Goal: Task Accomplishment & Management: Use online tool/utility

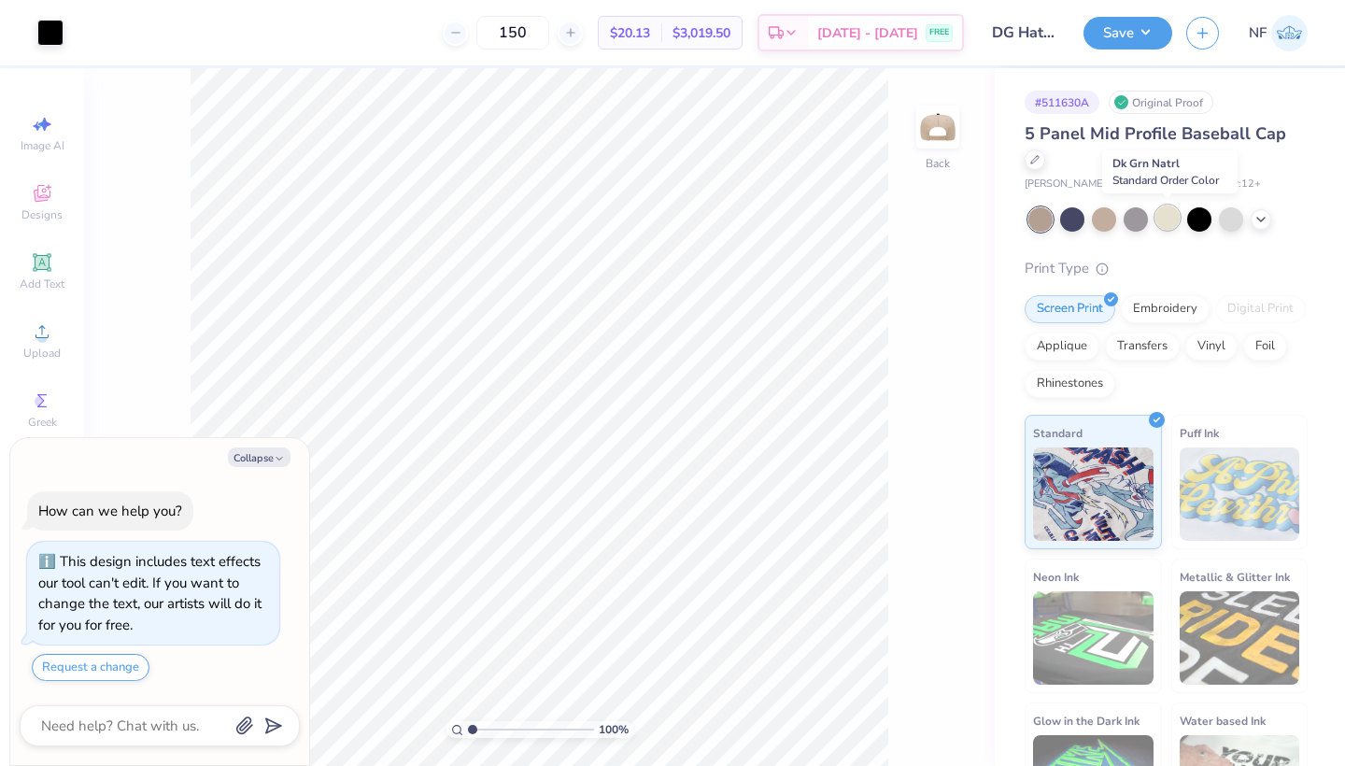
click at [1168, 212] on div at bounding box center [1167, 217] width 24 height 24
click at [1179, 215] on div at bounding box center [1167, 217] width 24 height 24
click at [1109, 213] on div at bounding box center [1104, 217] width 24 height 24
click at [1265, 218] on icon at bounding box center [1260, 217] width 15 height 15
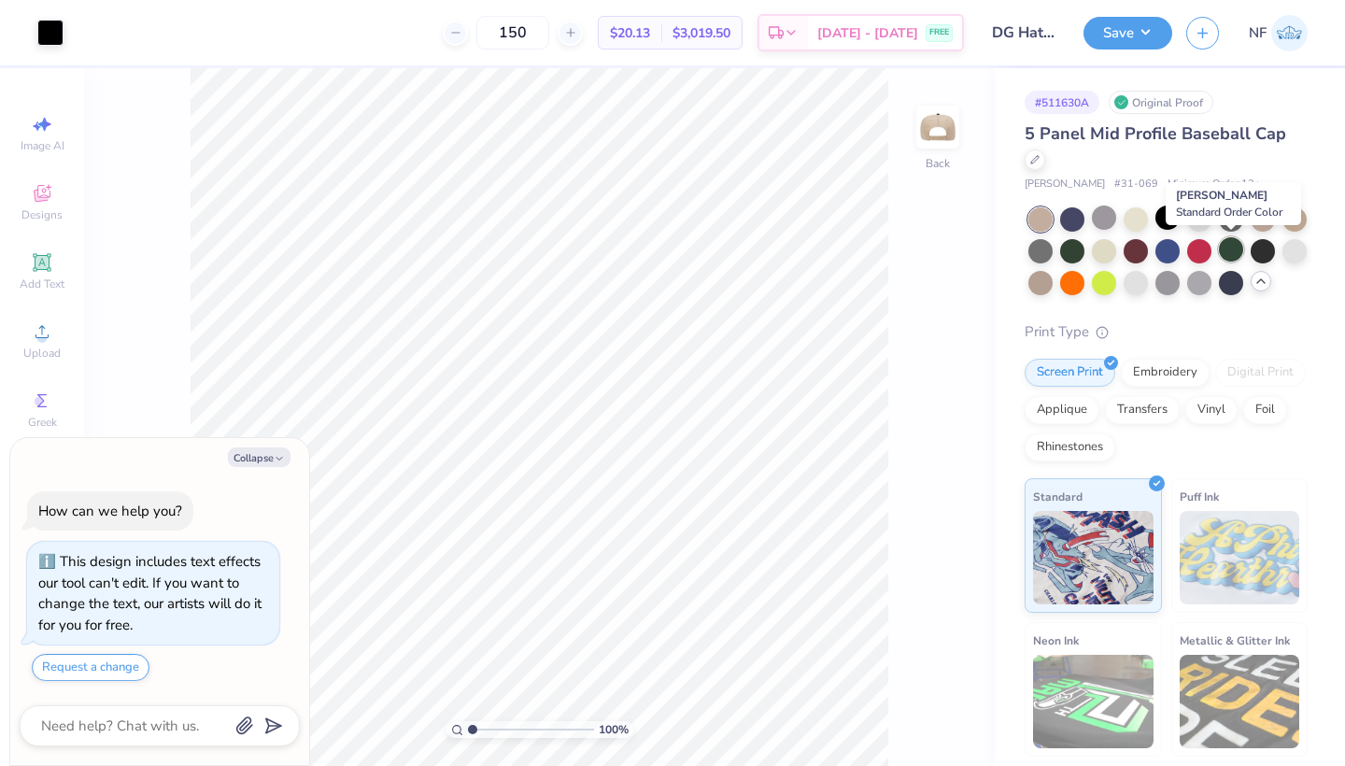
click at [1230, 254] on div at bounding box center [1231, 249] width 24 height 24
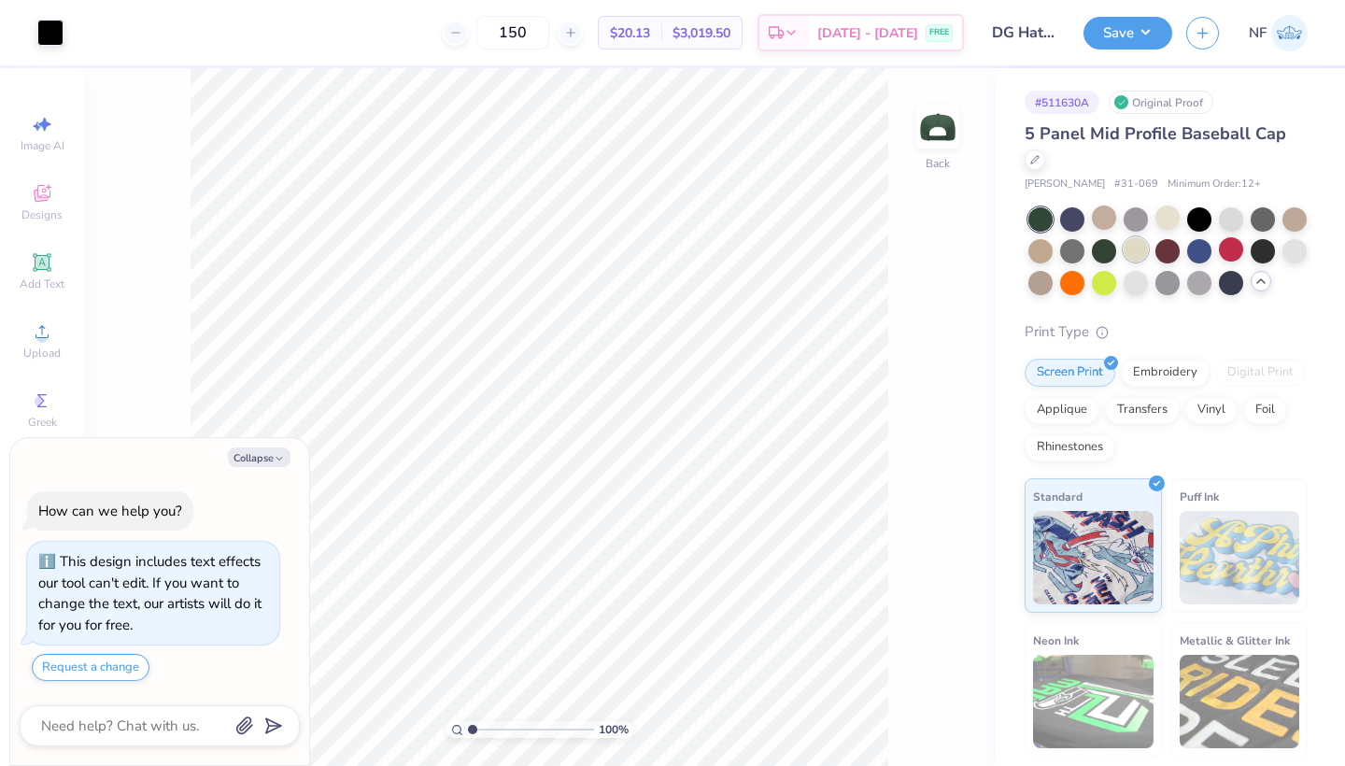
click at [1138, 249] on div at bounding box center [1135, 249] width 24 height 24
click at [247, 460] on button "Collapse" at bounding box center [259, 457] width 63 height 20
type textarea "x"
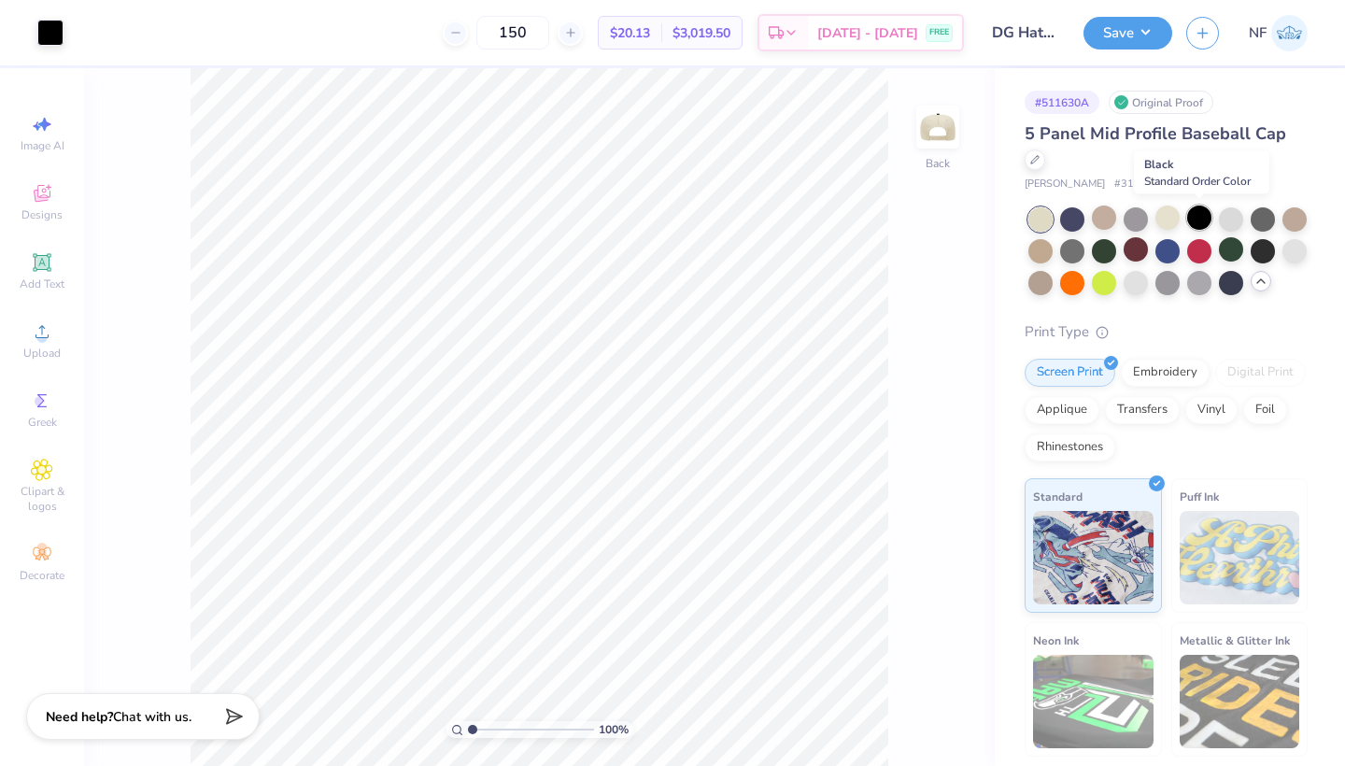
click at [1197, 217] on div at bounding box center [1199, 217] width 24 height 24
click at [1275, 246] on div at bounding box center [1262, 249] width 24 height 24
click at [1294, 214] on div at bounding box center [1294, 217] width 24 height 24
click at [1032, 278] on div at bounding box center [1040, 281] width 24 height 24
click at [798, 39] on icon at bounding box center [790, 35] width 15 height 15
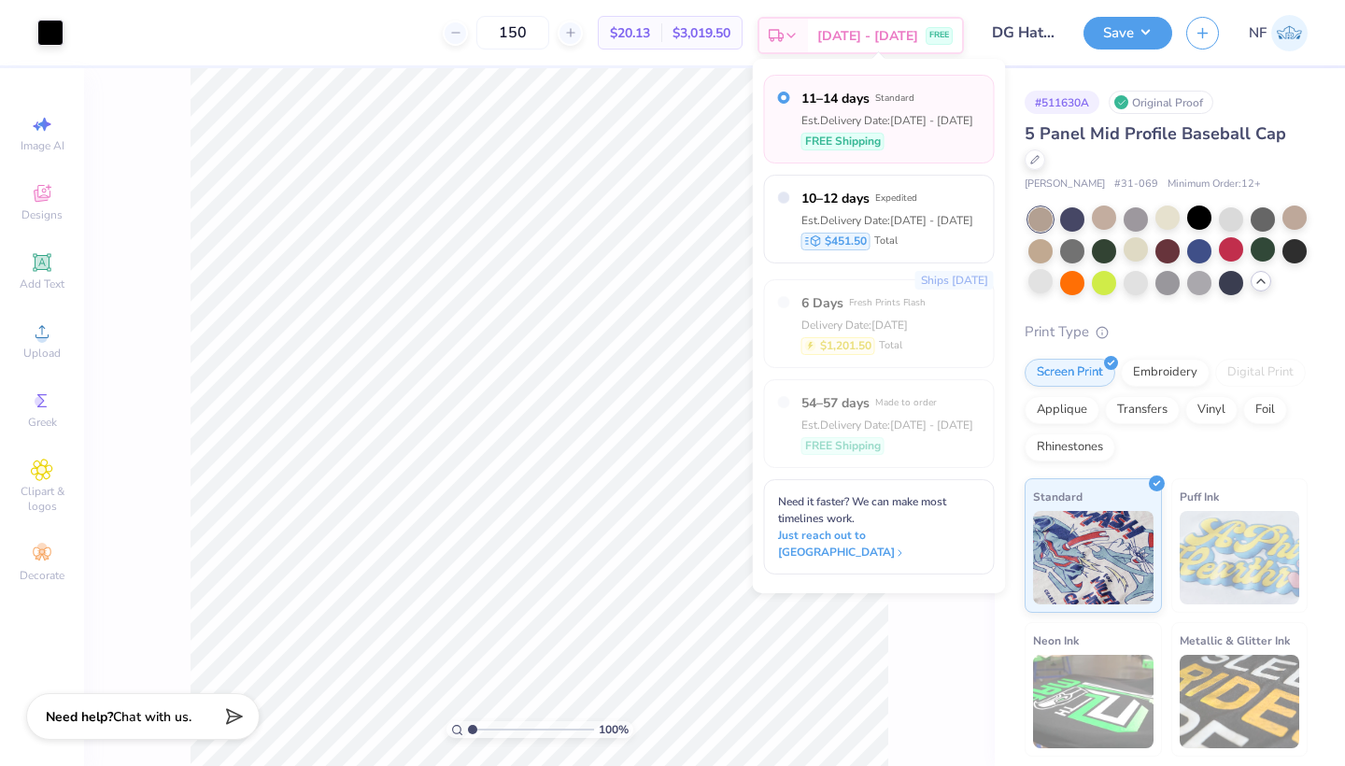
click at [798, 31] on icon at bounding box center [790, 35] width 15 height 15
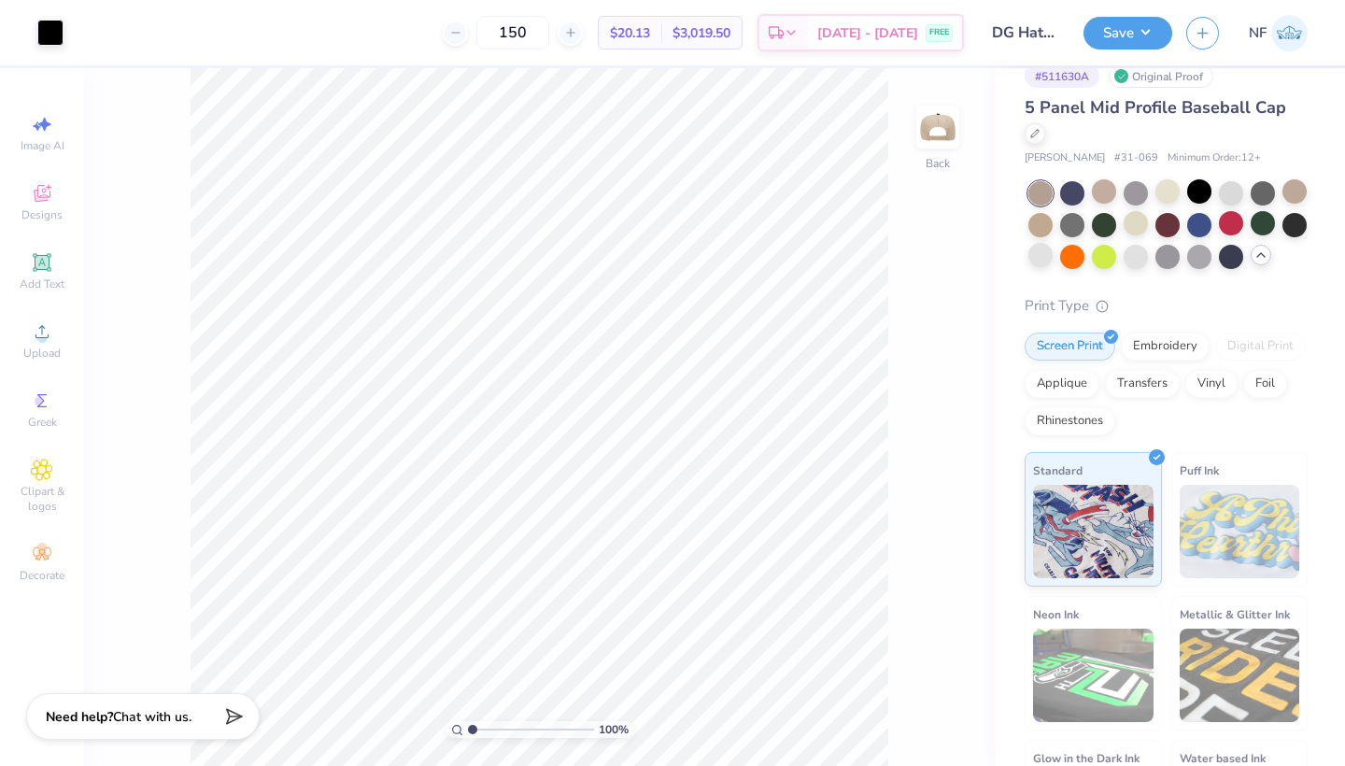
scroll to position [28, 0]
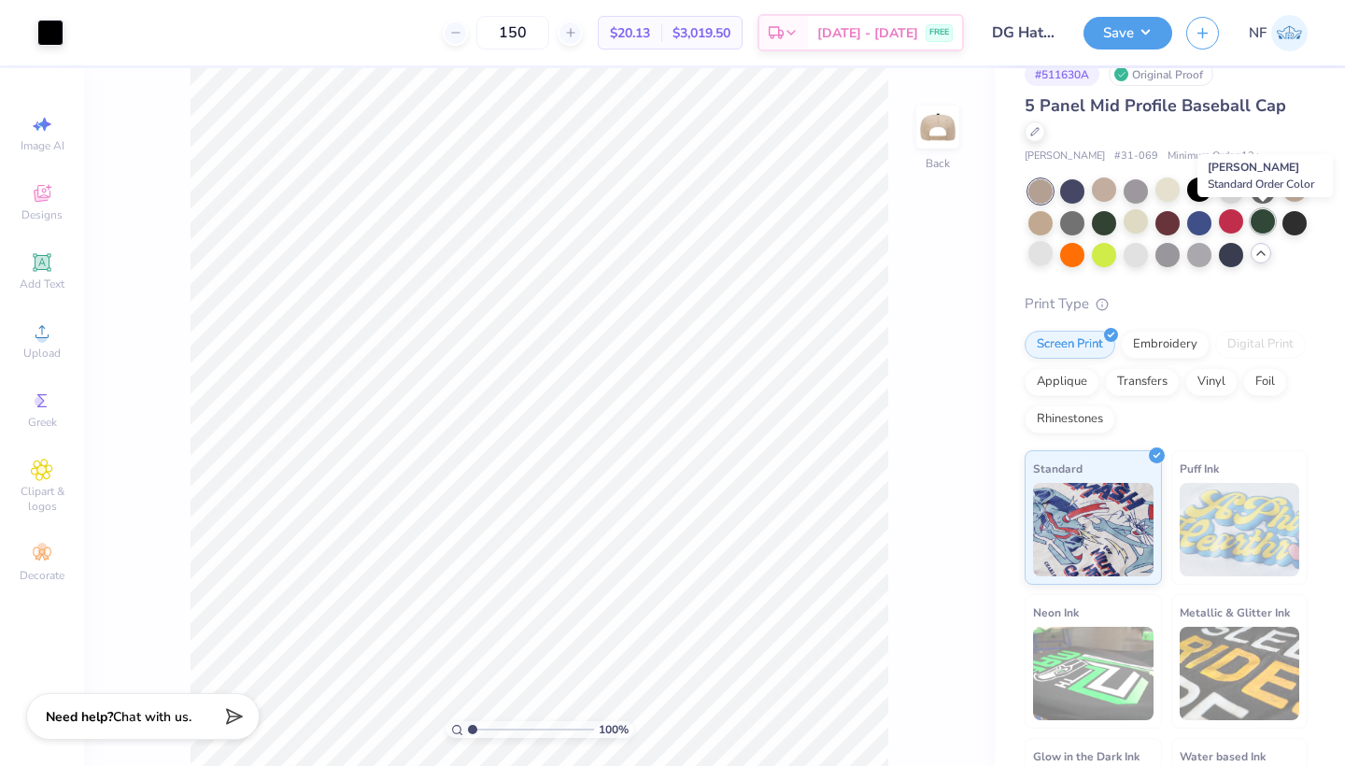
click at [1261, 219] on div at bounding box center [1262, 221] width 24 height 24
click at [1070, 199] on div at bounding box center [1072, 189] width 24 height 24
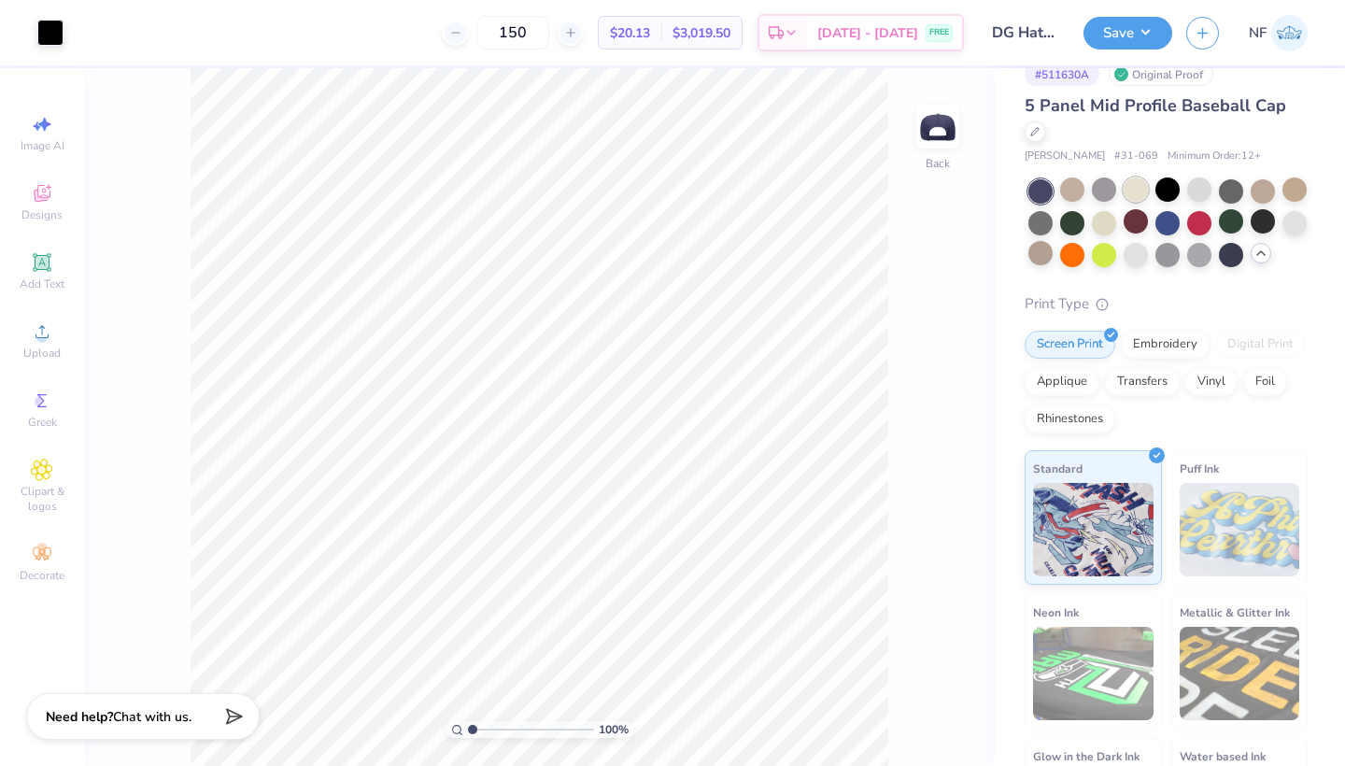
click at [1143, 193] on div at bounding box center [1135, 189] width 24 height 24
click at [907, 717] on icon at bounding box center [906, 713] width 19 height 19
click at [41, 267] on icon at bounding box center [42, 262] width 14 height 14
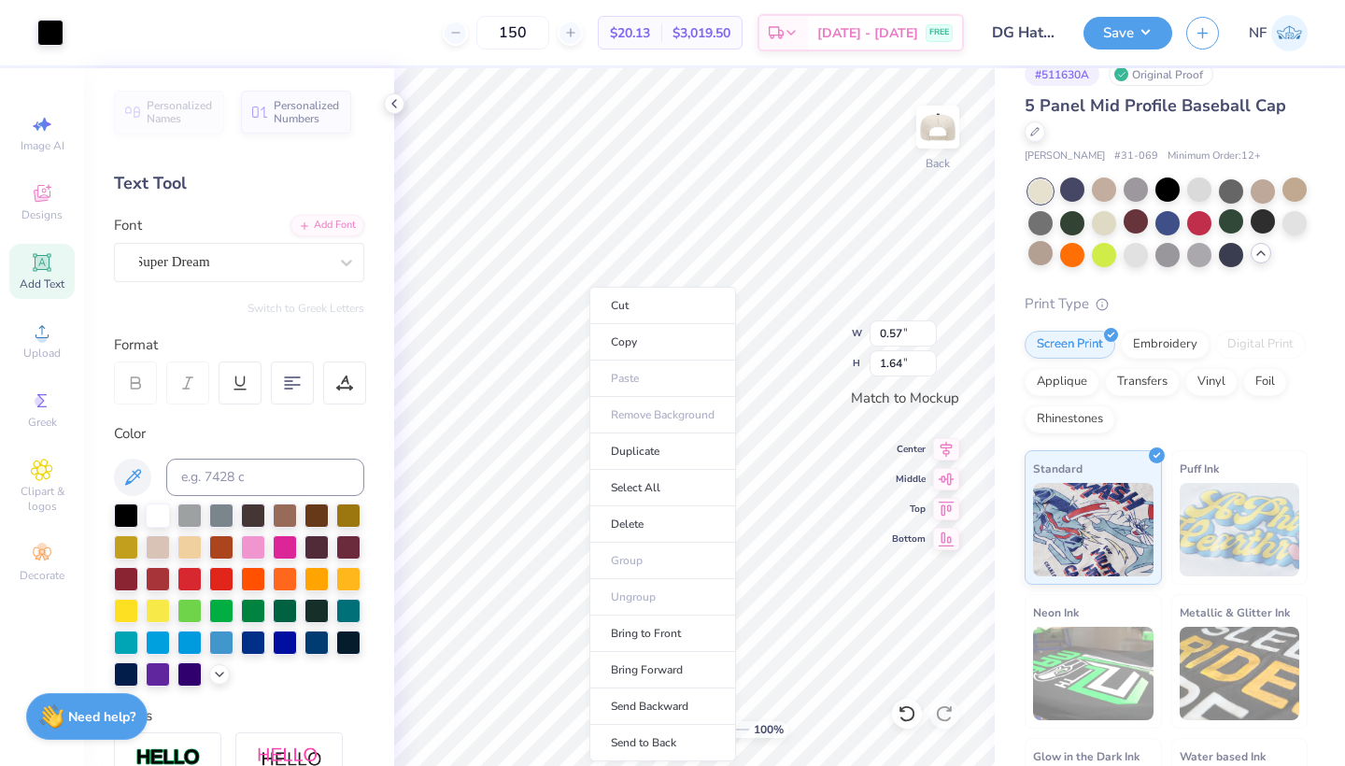
scroll to position [0, 0]
click at [283, 618] on div at bounding box center [285, 609] width 24 height 24
click at [284, 610] on div at bounding box center [285, 609] width 24 height 24
click at [649, 456] on li "Duplicate" at bounding box center [667, 451] width 147 height 36
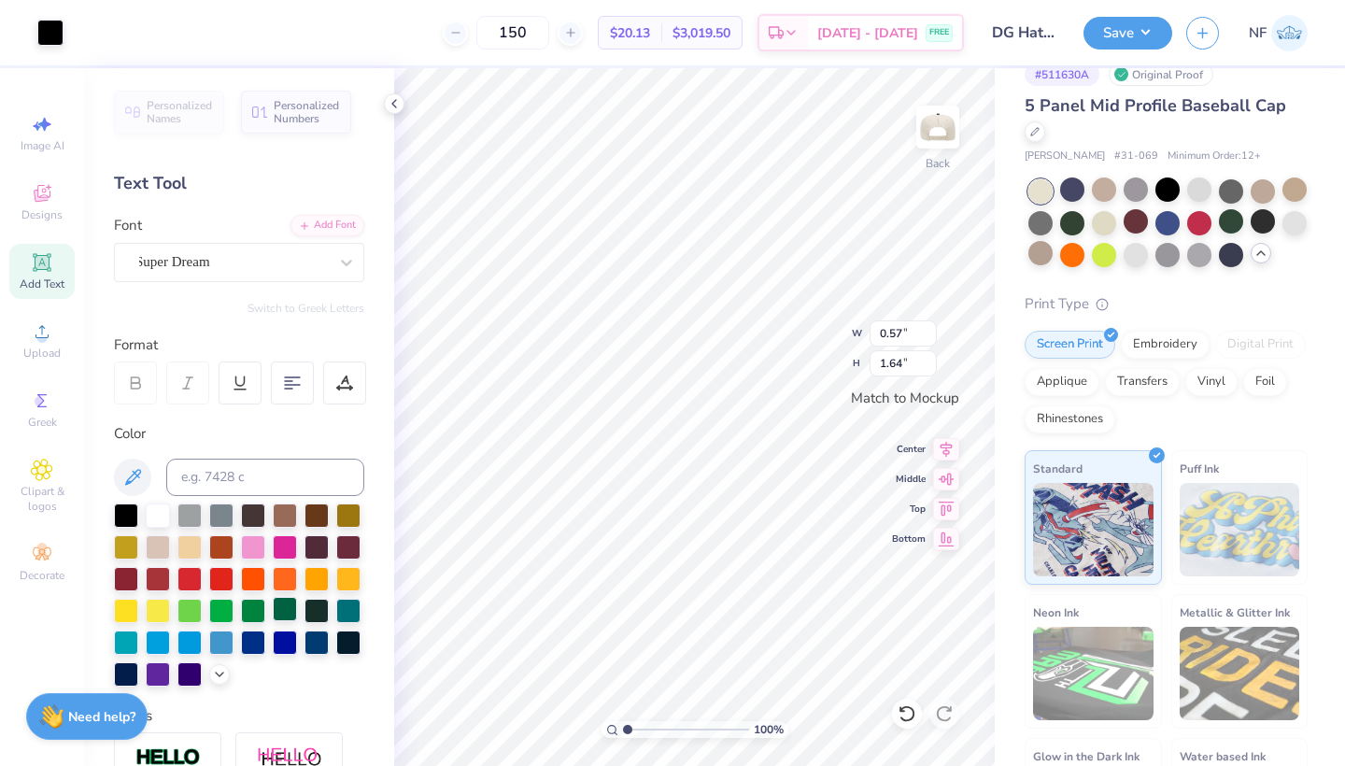
click at [288, 617] on div at bounding box center [285, 609] width 24 height 24
click at [427, 49] on div "150 $20.13 Per Item $3,019.50 Total Est. Delivery Sep 8 - 11 FREE" at bounding box center [521, 32] width 886 height 65
click at [423, 11] on div "150 $20.13 Per Item $3,019.50 Total Est. Delivery Sep 8 - 11 FREE" at bounding box center [521, 32] width 886 height 65
click at [395, 102] on icon at bounding box center [394, 103] width 15 height 15
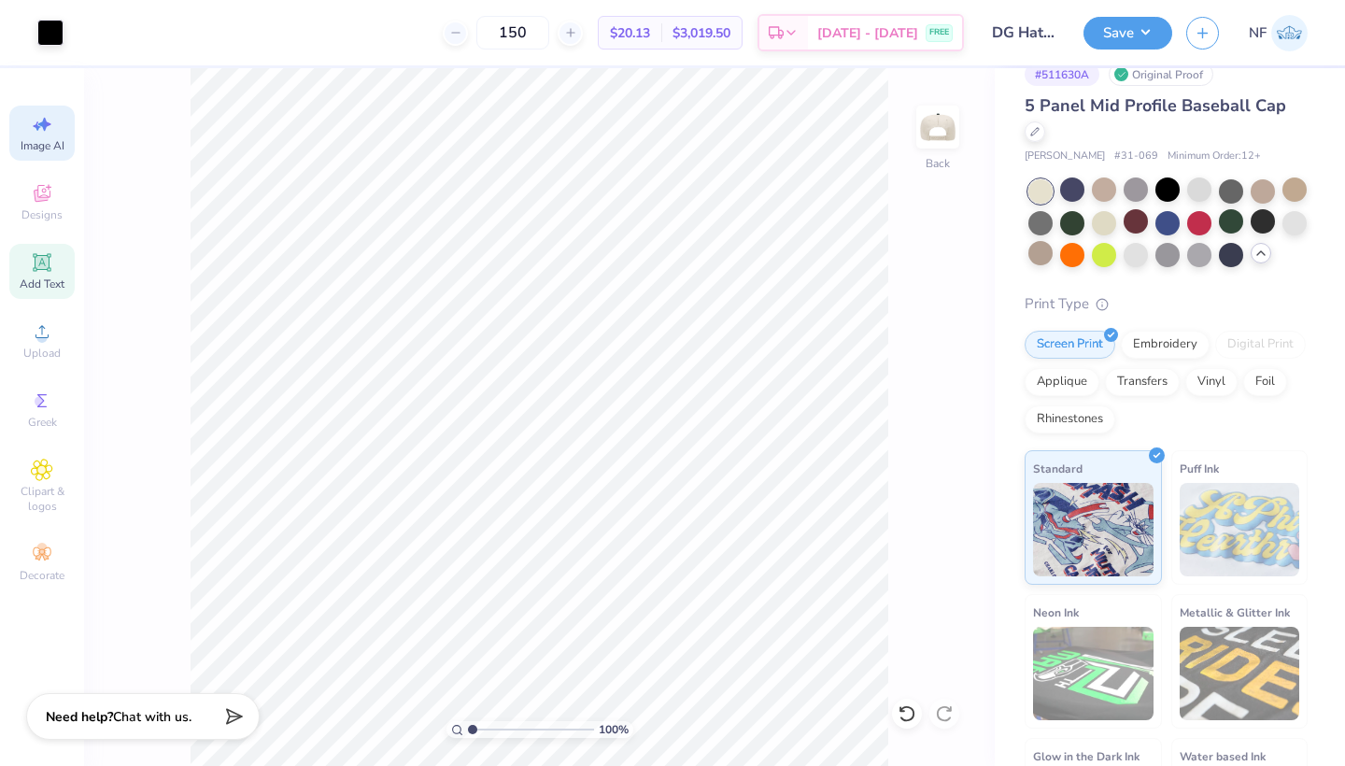
click at [48, 135] on div "Image AI" at bounding box center [41, 133] width 65 height 55
select select "4"
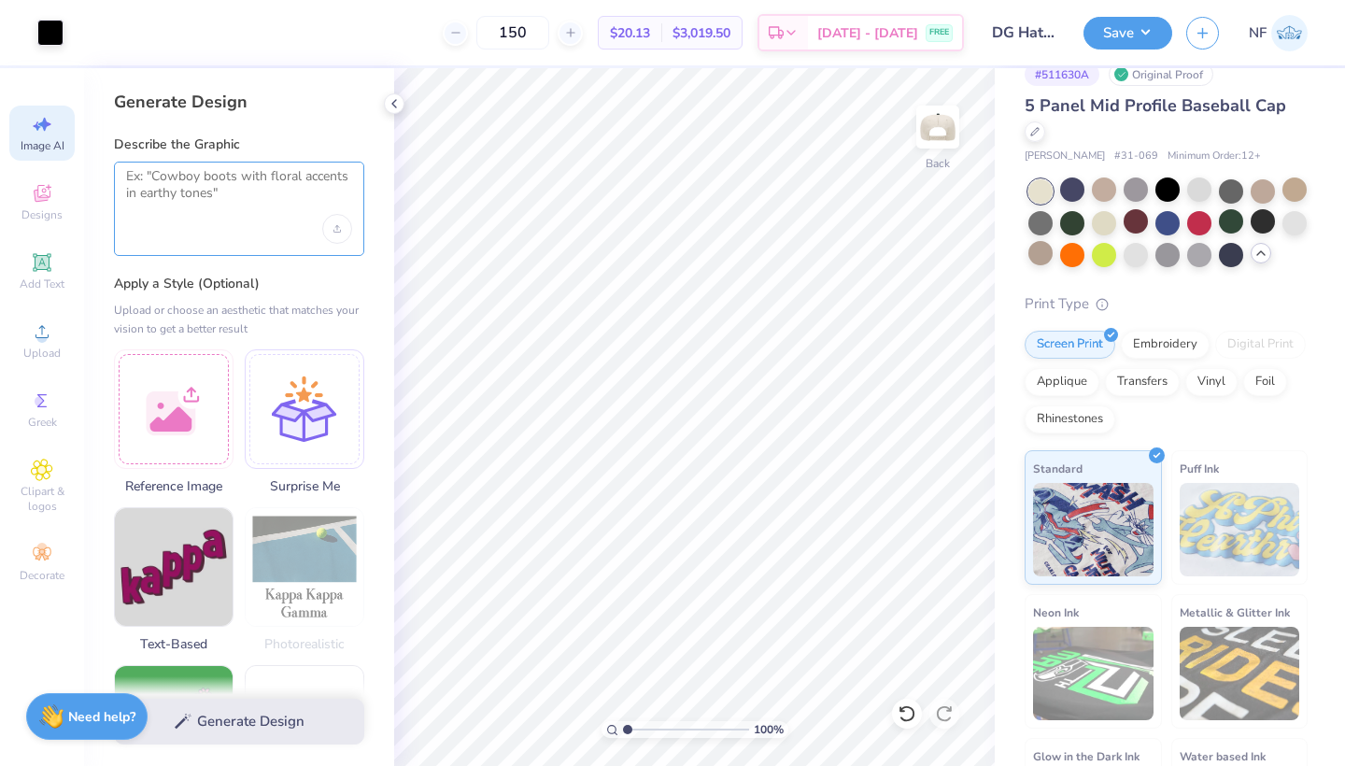
click at [165, 182] on textarea at bounding box center [239, 191] width 226 height 47
click at [200, 435] on div at bounding box center [174, 406] width 120 height 120
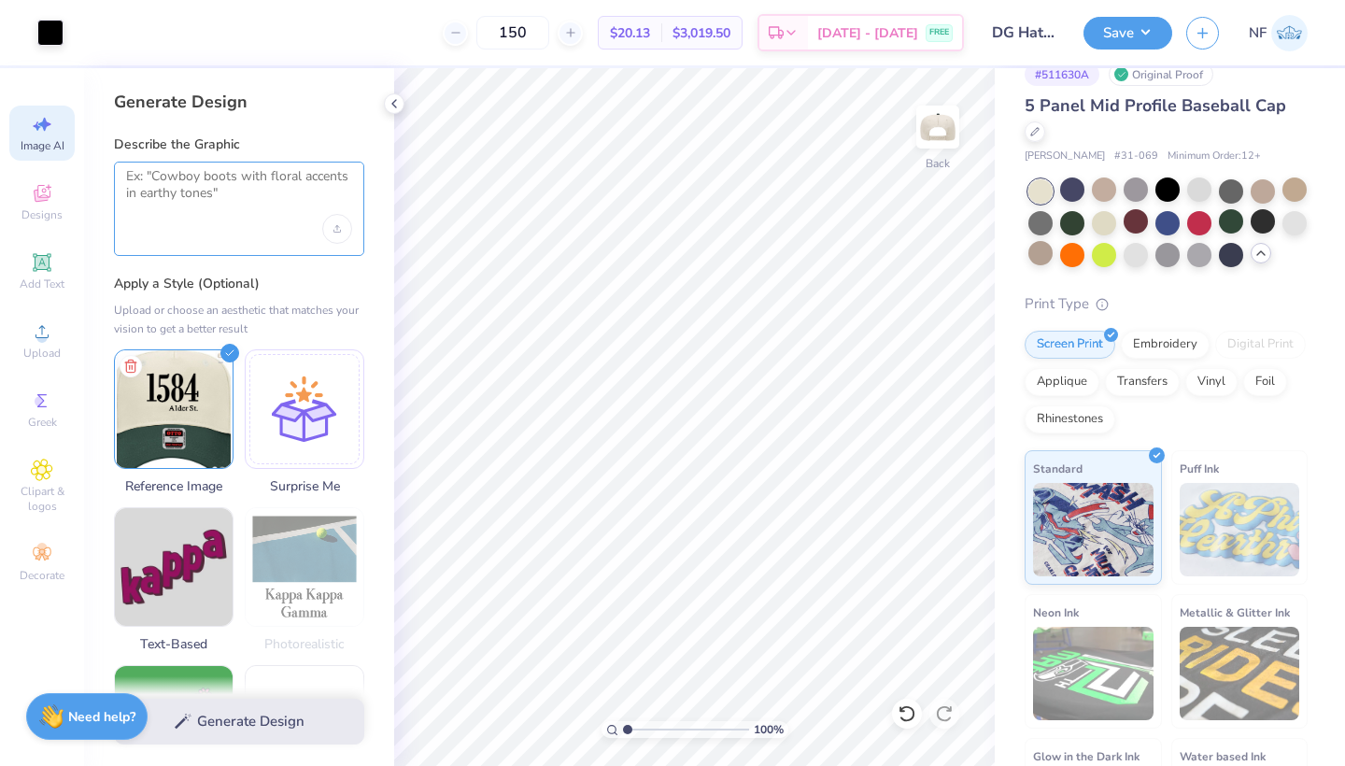
click at [207, 183] on textarea at bounding box center [239, 191] width 226 height 47
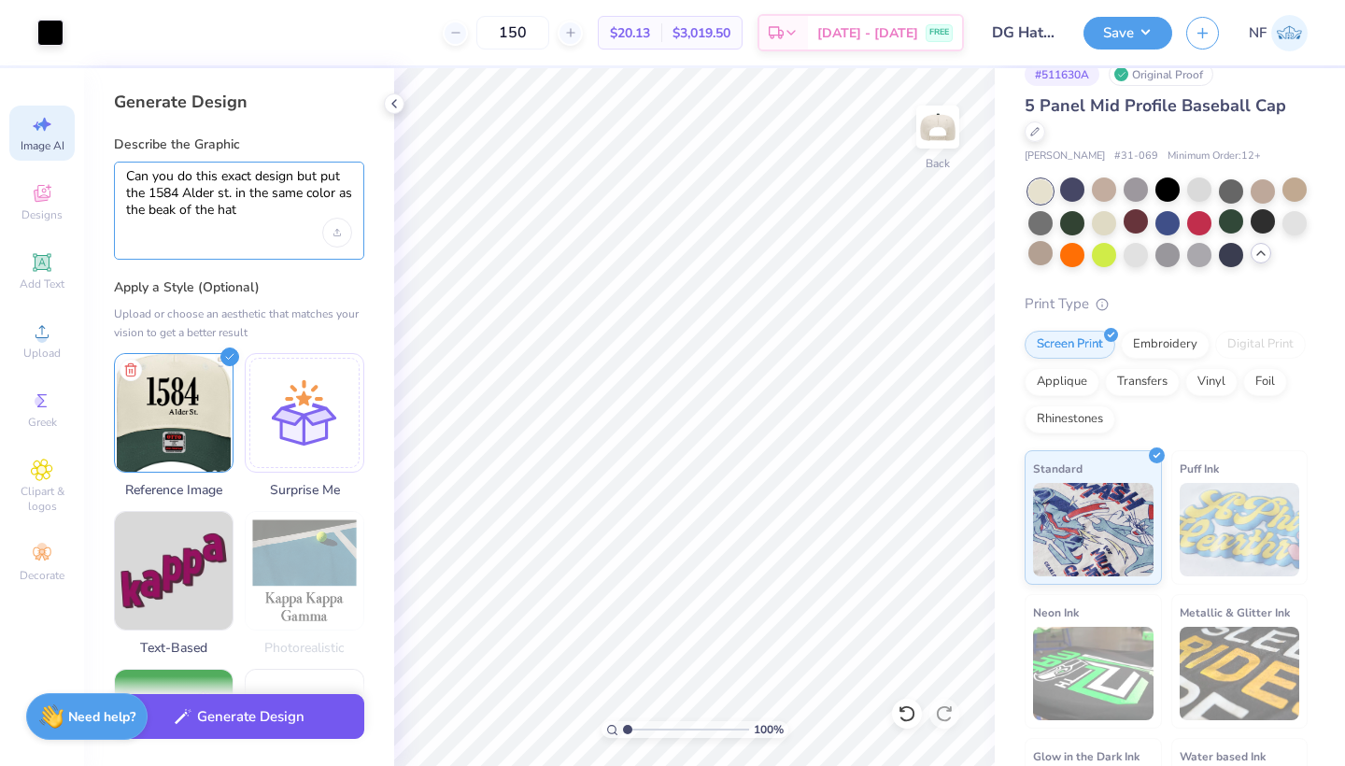
type textarea "Can you do this exact design but put the 1584 Alder st. in the same color as th…"
click at [222, 720] on button "Generate Design" at bounding box center [239, 717] width 250 height 46
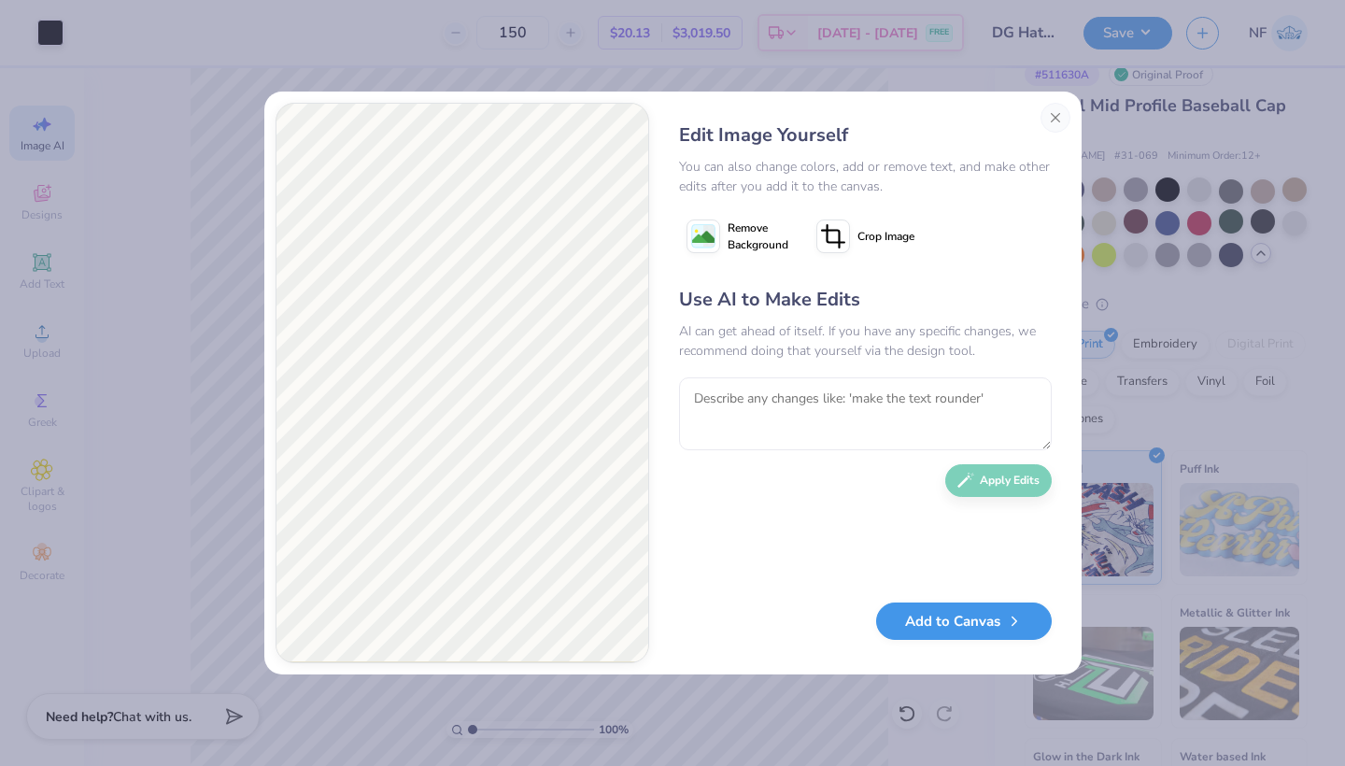
click at [939, 629] on button "Add to Canvas" at bounding box center [964, 621] width 176 height 38
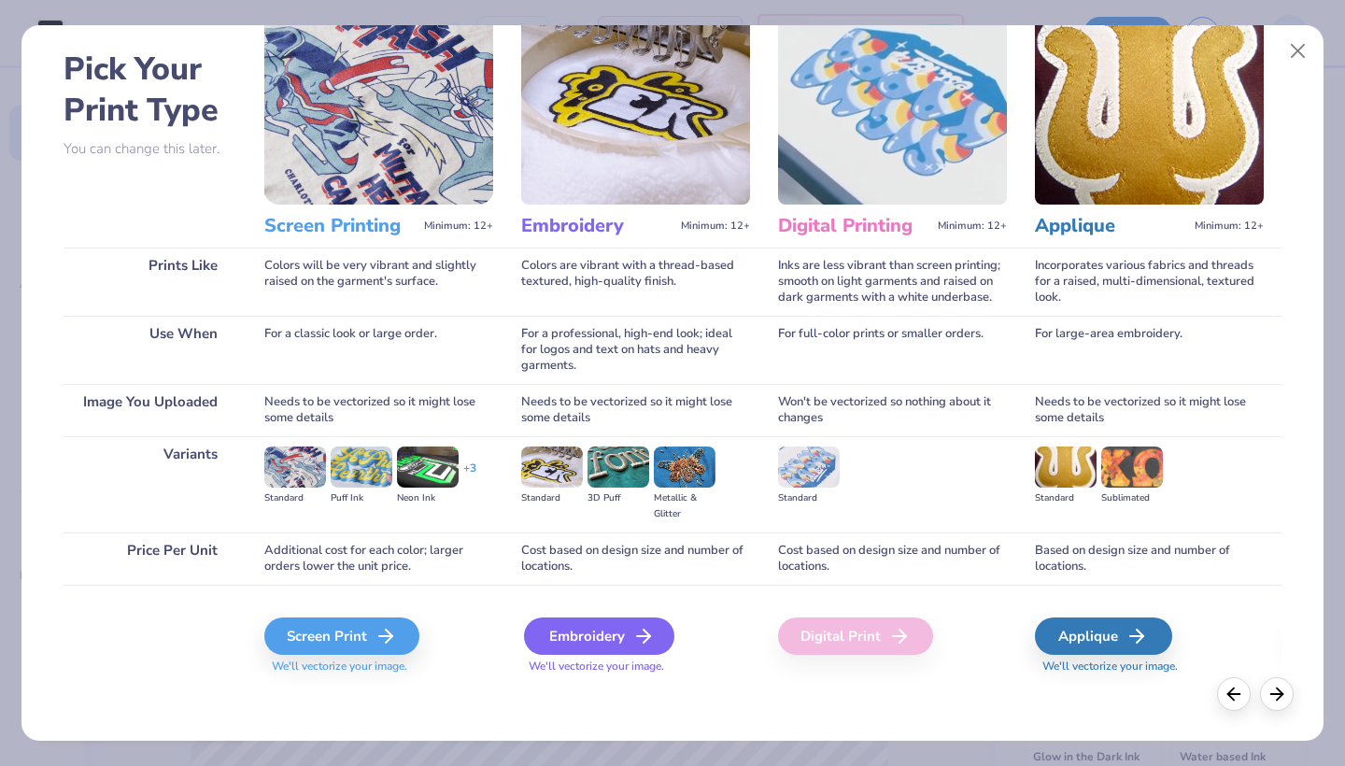
scroll to position [72, 0]
click at [597, 638] on div "Embroidery" at bounding box center [599, 635] width 150 height 37
click at [593, 630] on div "Embroidery" at bounding box center [599, 635] width 150 height 37
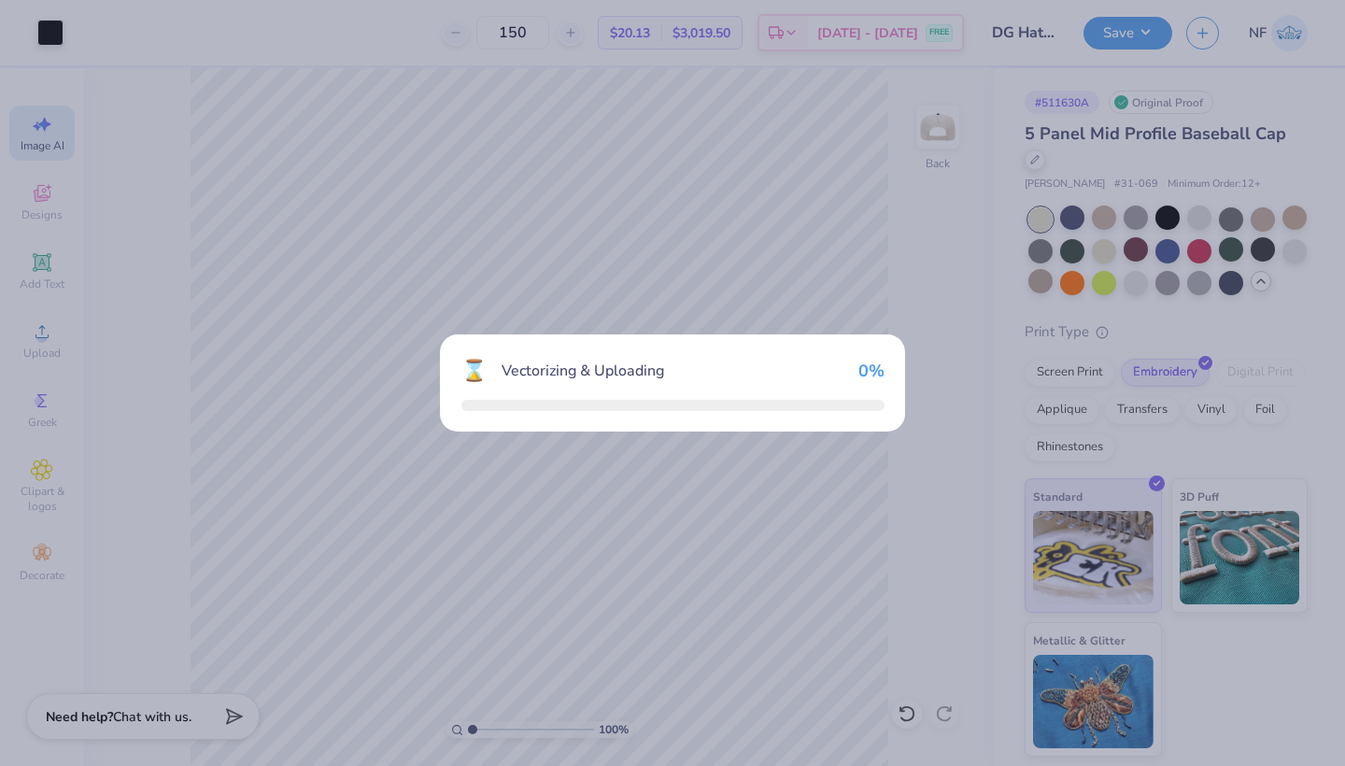
scroll to position [0, 0]
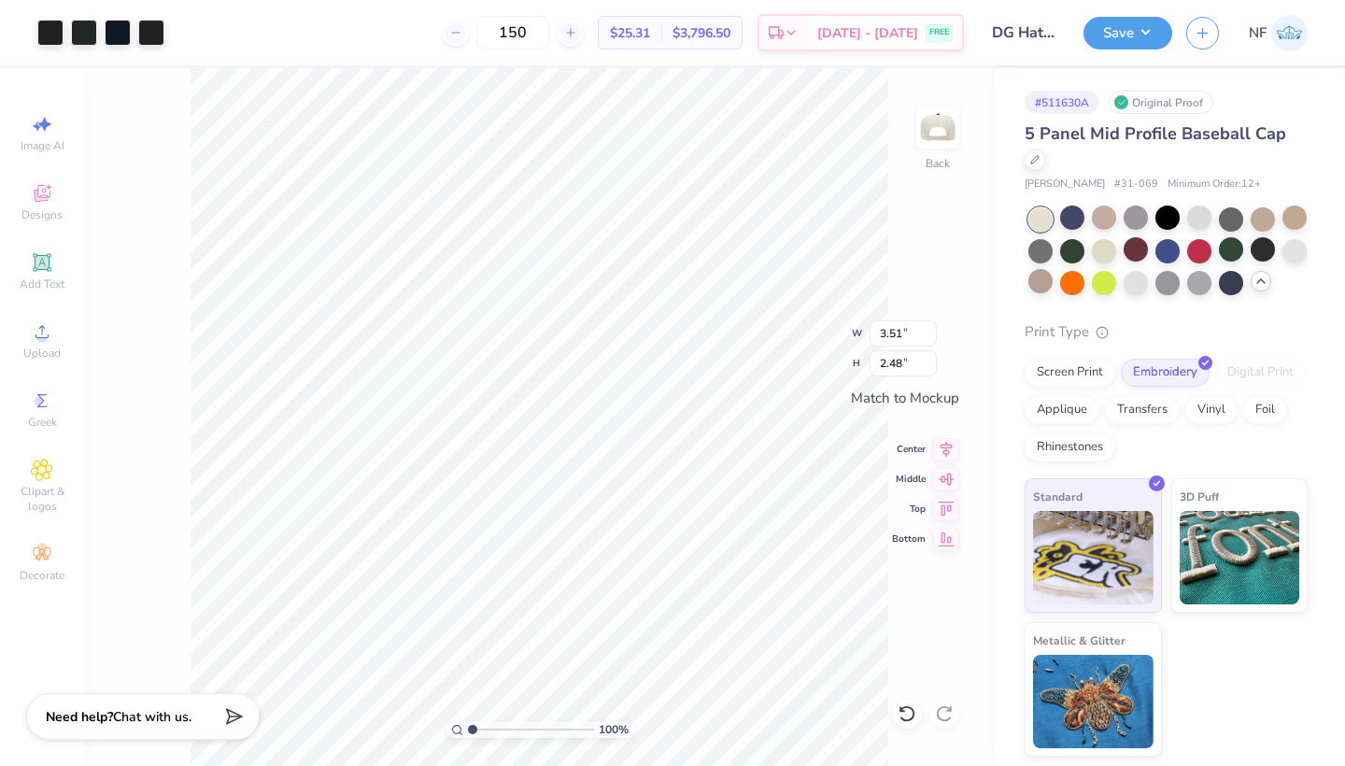
type input "2.63"
type input "1.86"
type input "3.51"
type input "2.48"
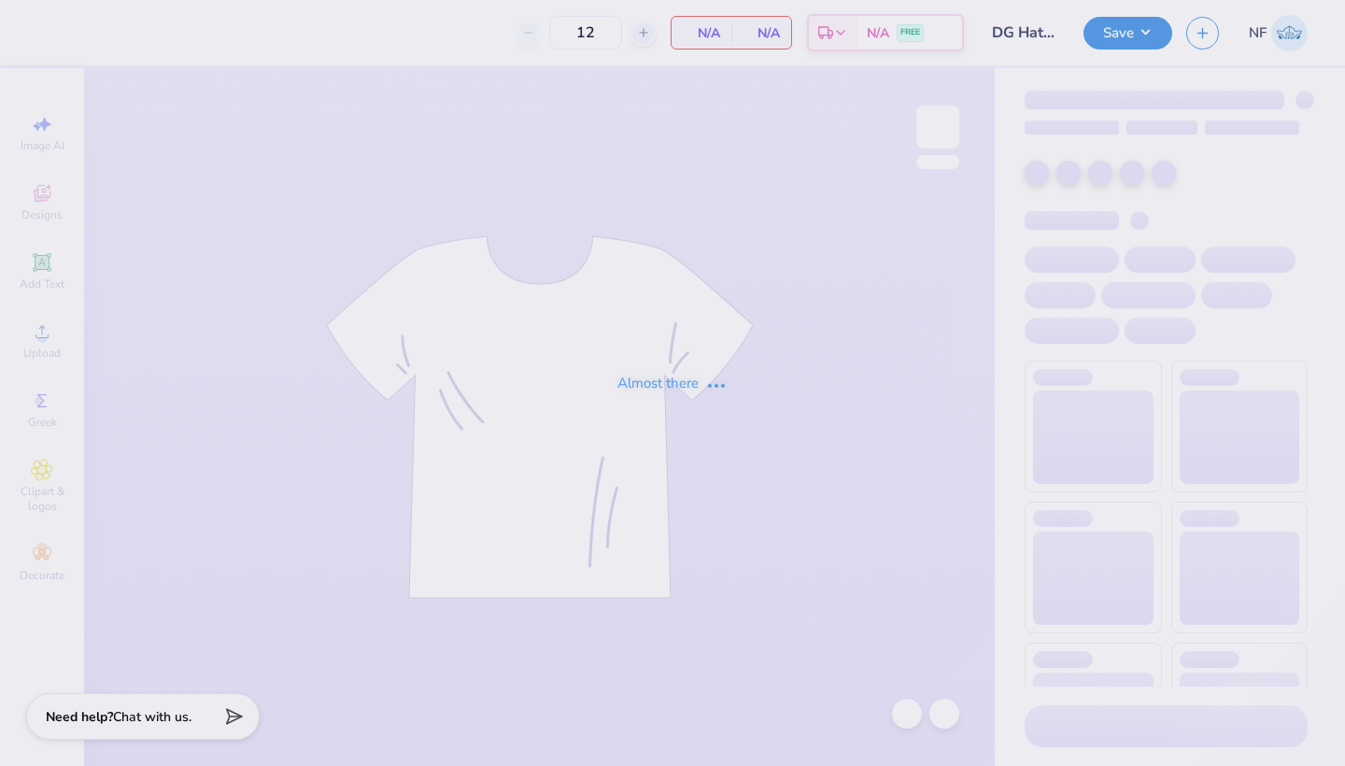
type input "150"
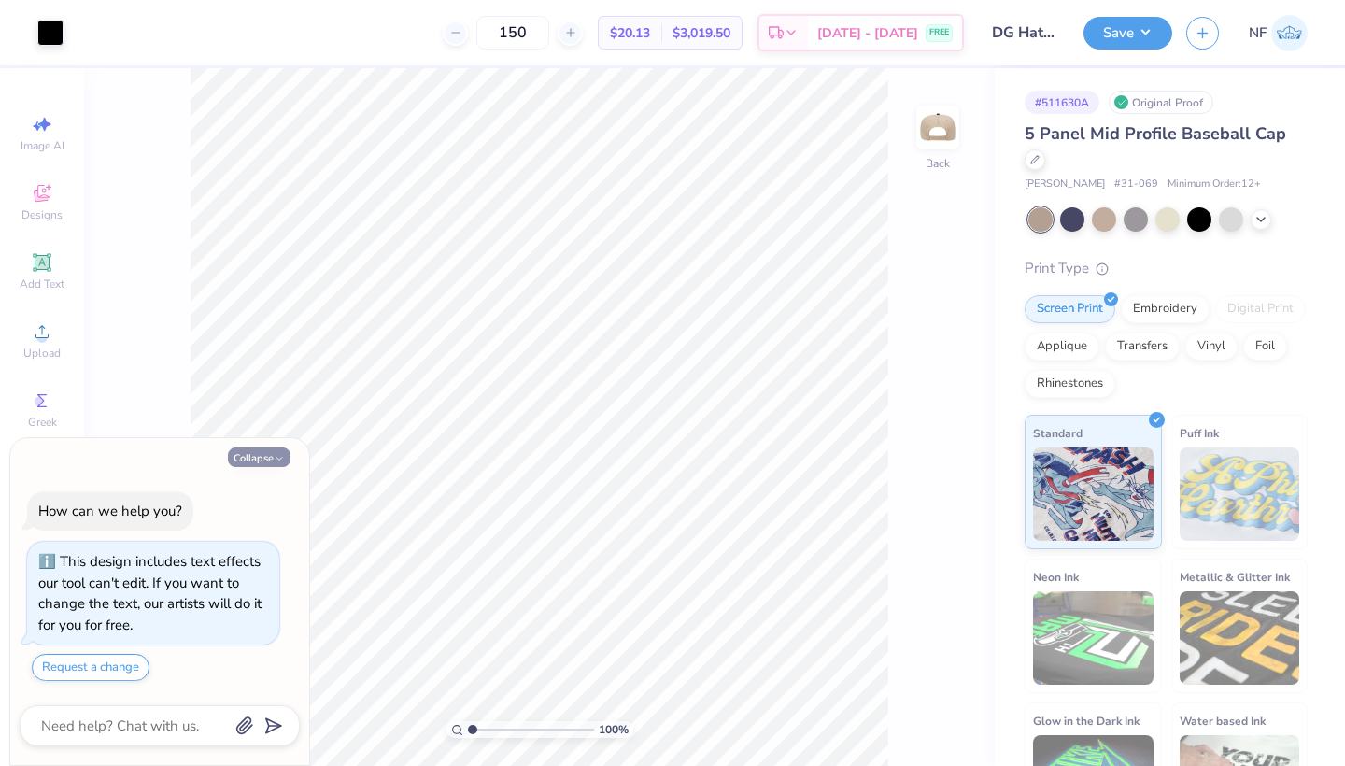
click at [242, 460] on button "Collapse" at bounding box center [259, 457] width 63 height 20
type textarea "x"
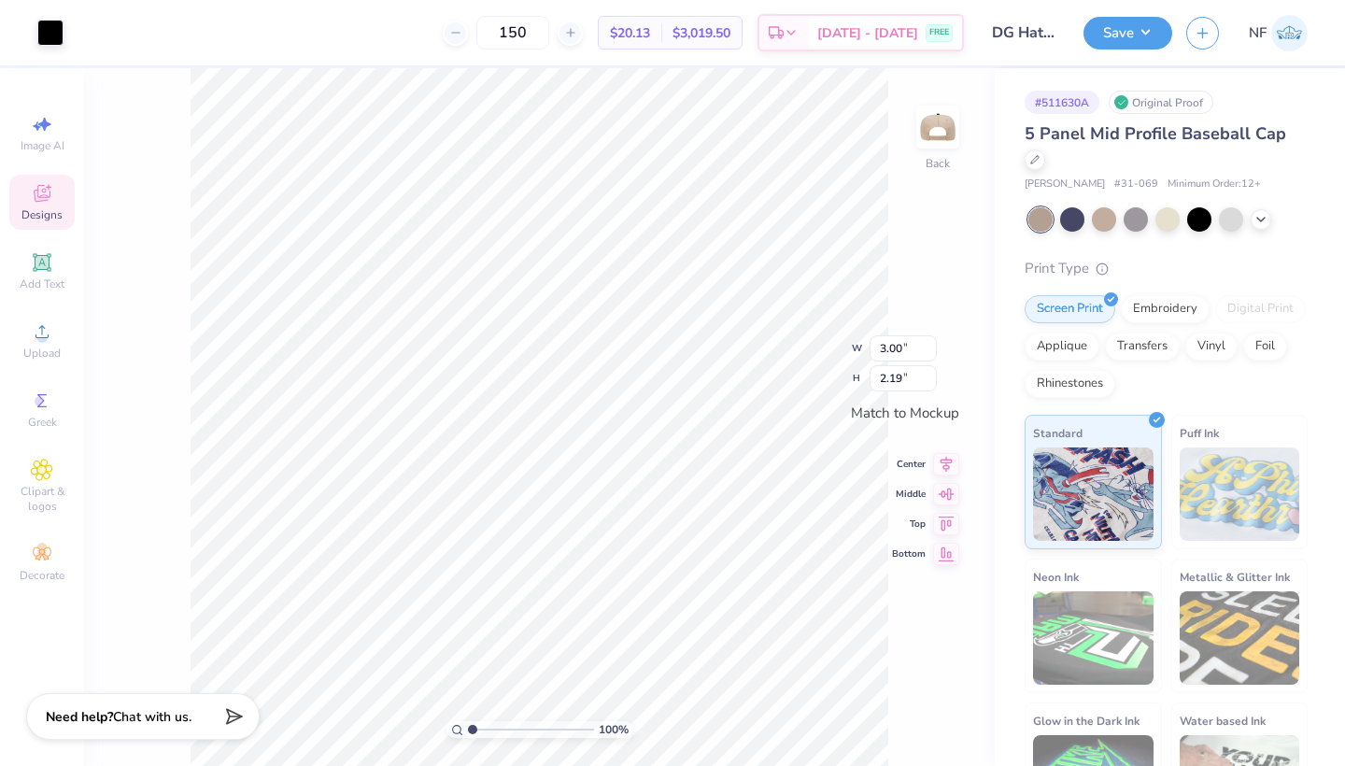
click at [49, 209] on span "Designs" at bounding box center [41, 214] width 41 height 15
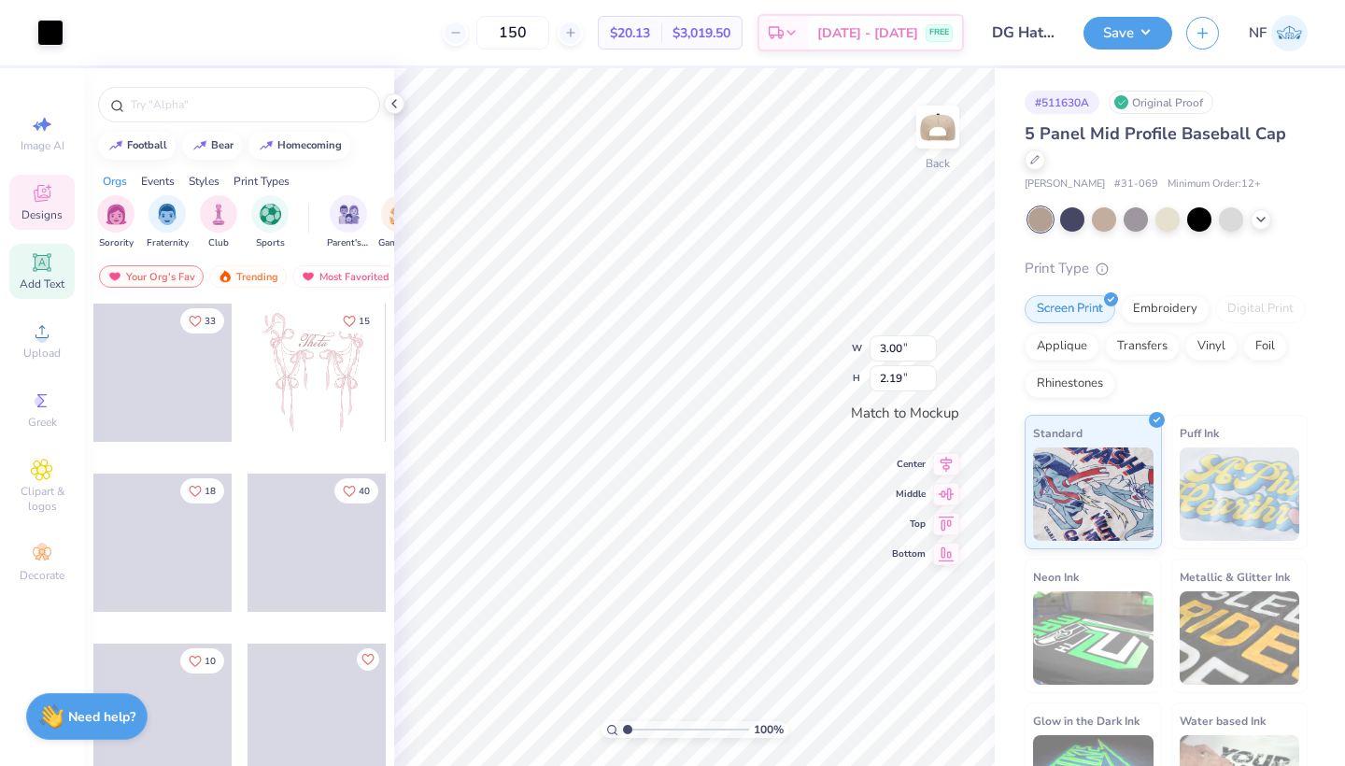
click at [48, 269] on icon at bounding box center [42, 262] width 18 height 18
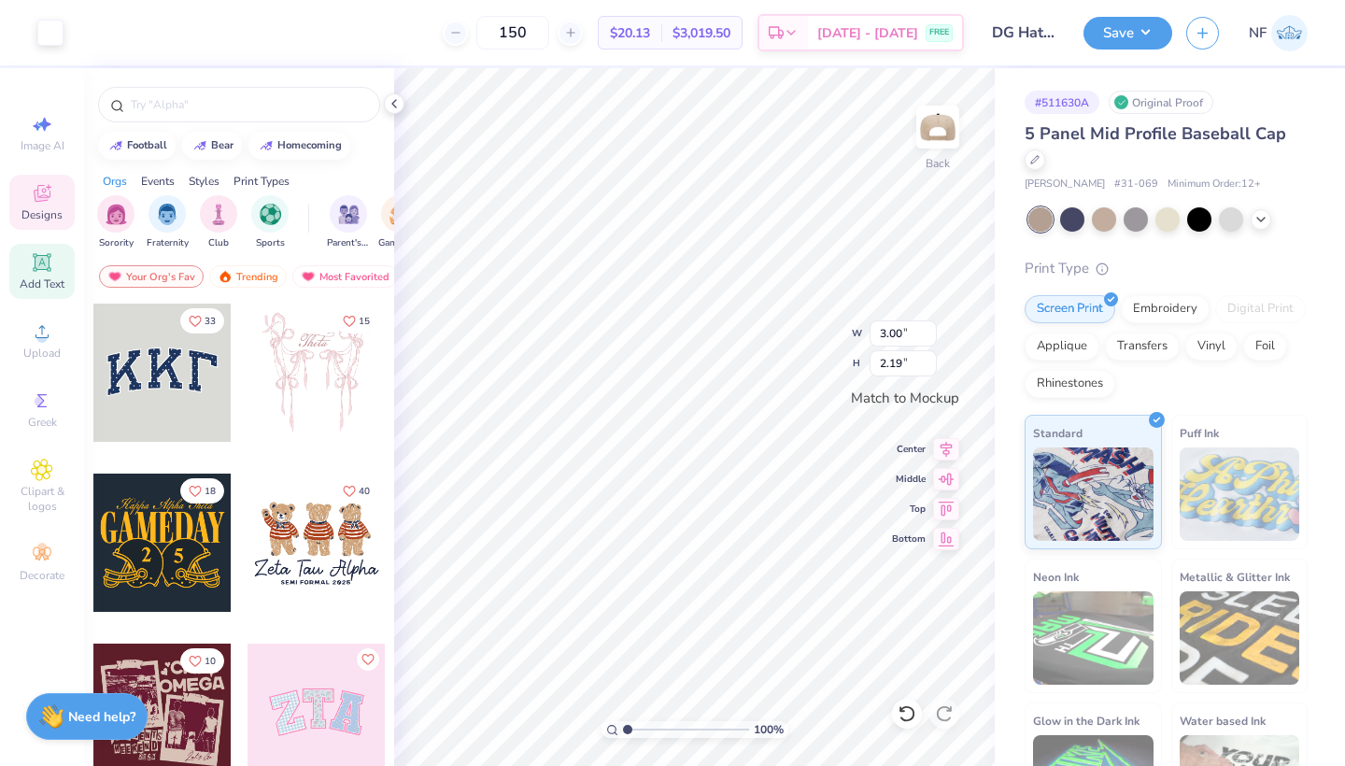
type input "1.46"
type input "0.42"
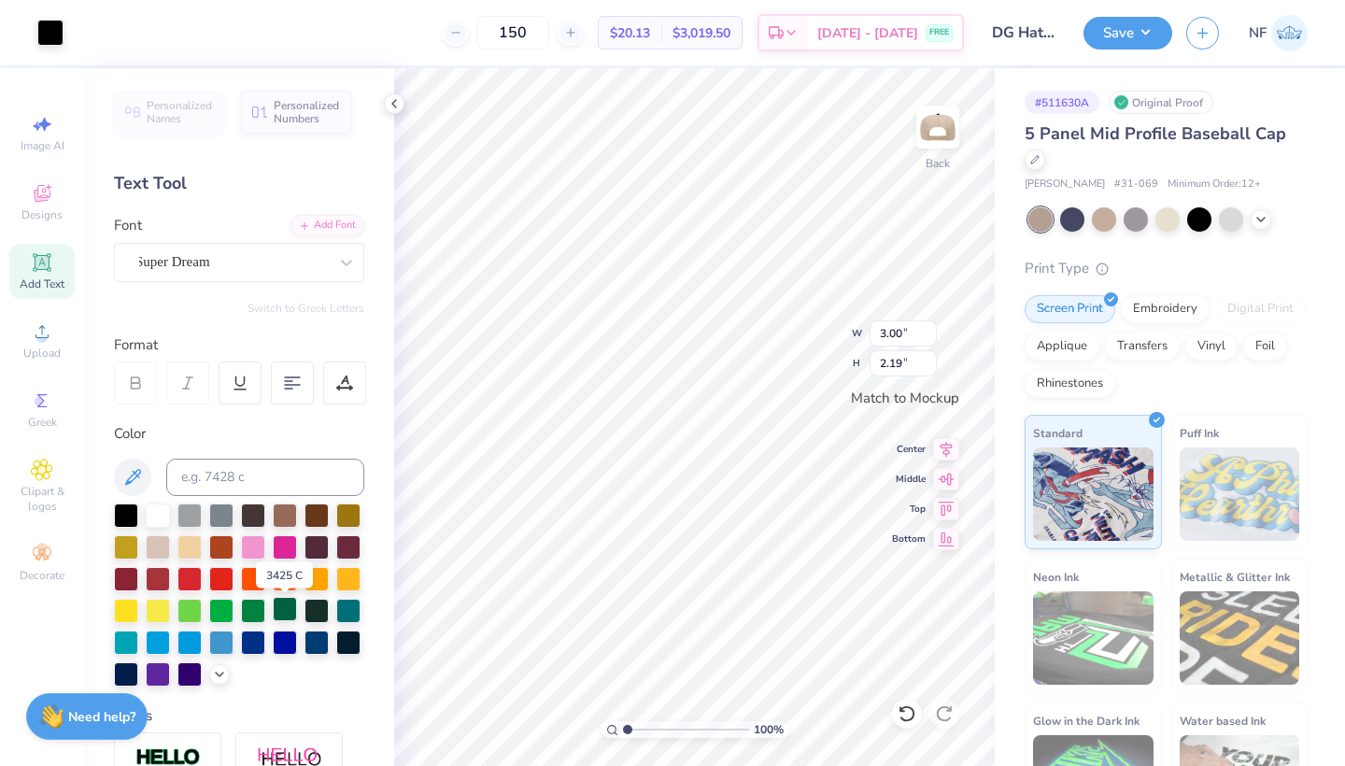
click at [287, 610] on div at bounding box center [285, 609] width 24 height 24
click at [290, 119] on span "Personalized Numbers" at bounding box center [307, 109] width 66 height 26
type input "2.78"
type input "2.00"
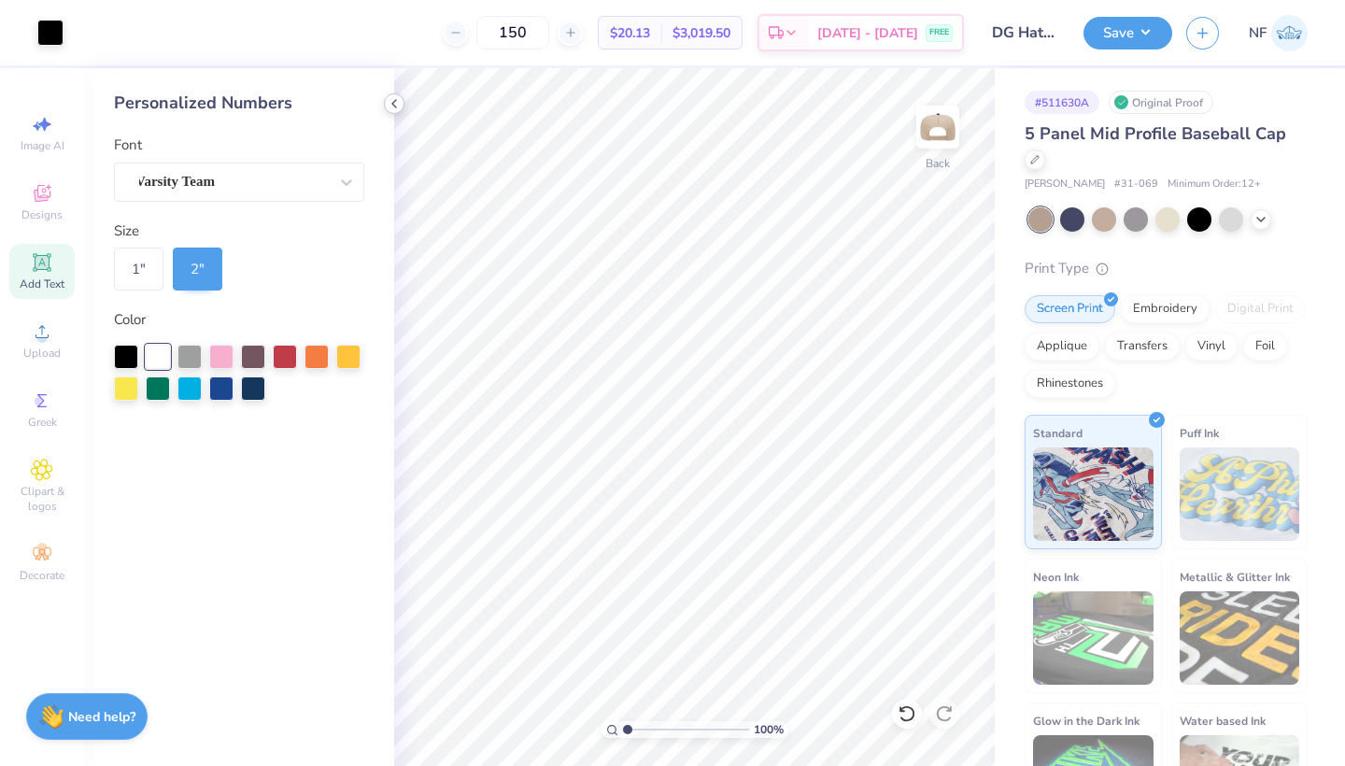
click at [395, 106] on polyline at bounding box center [394, 103] width 4 height 7
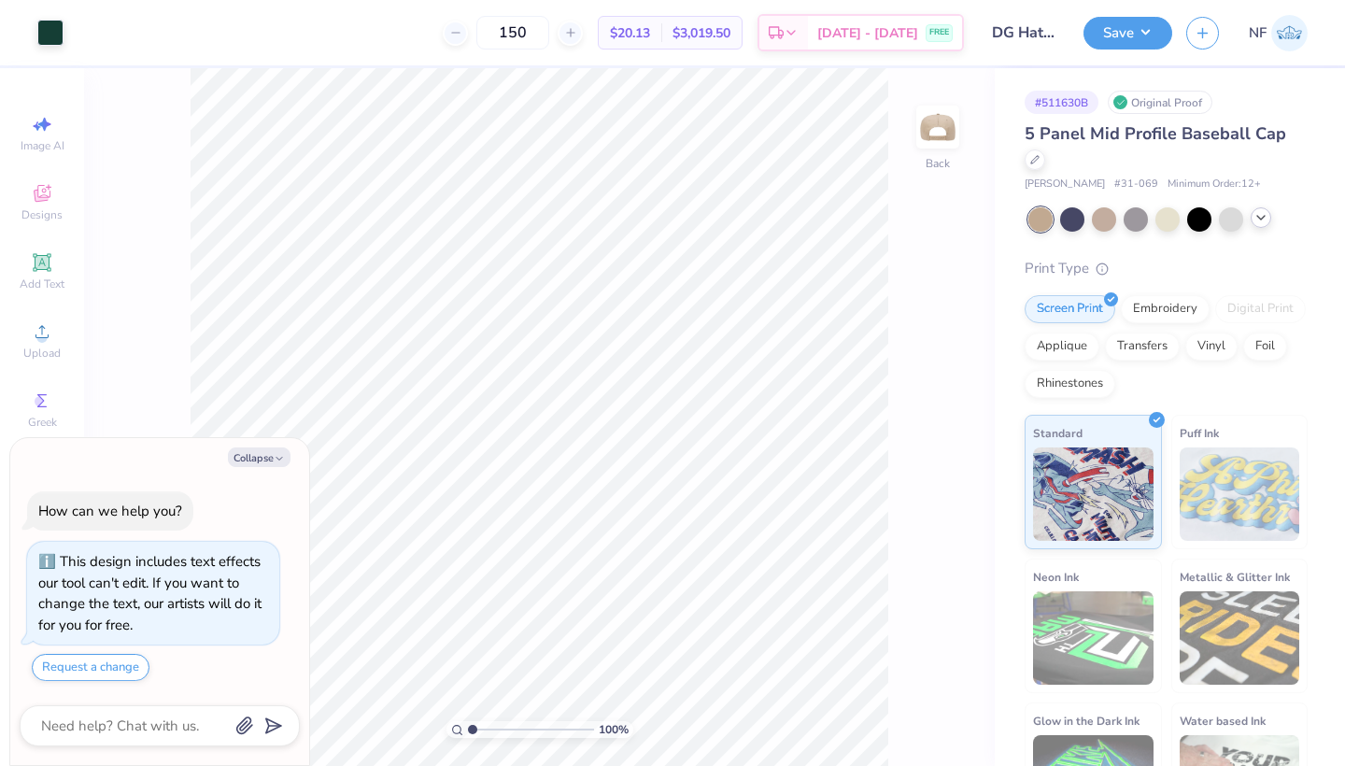
click at [1263, 220] on icon at bounding box center [1260, 217] width 15 height 15
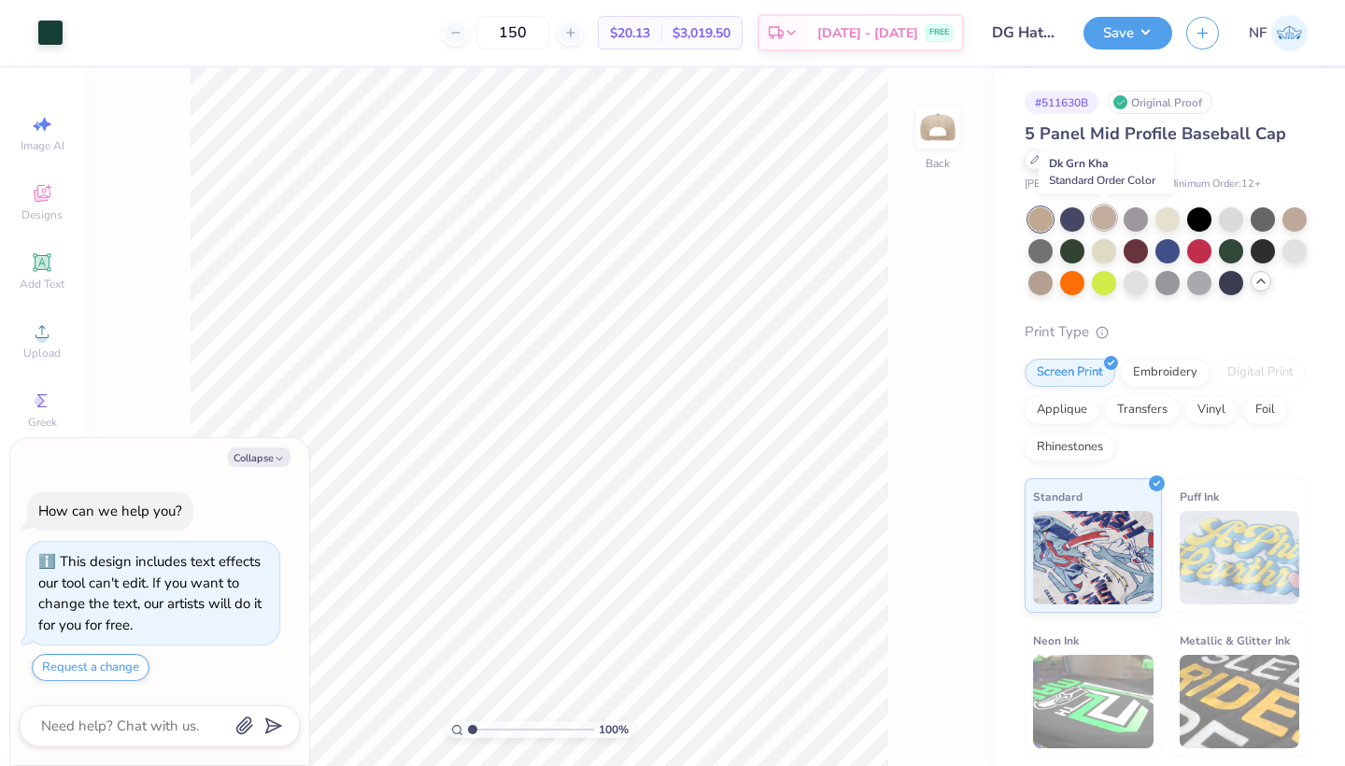
click at [1110, 217] on div at bounding box center [1104, 217] width 24 height 24
click at [243, 463] on button "Collapse" at bounding box center [259, 457] width 63 height 20
type textarea "x"
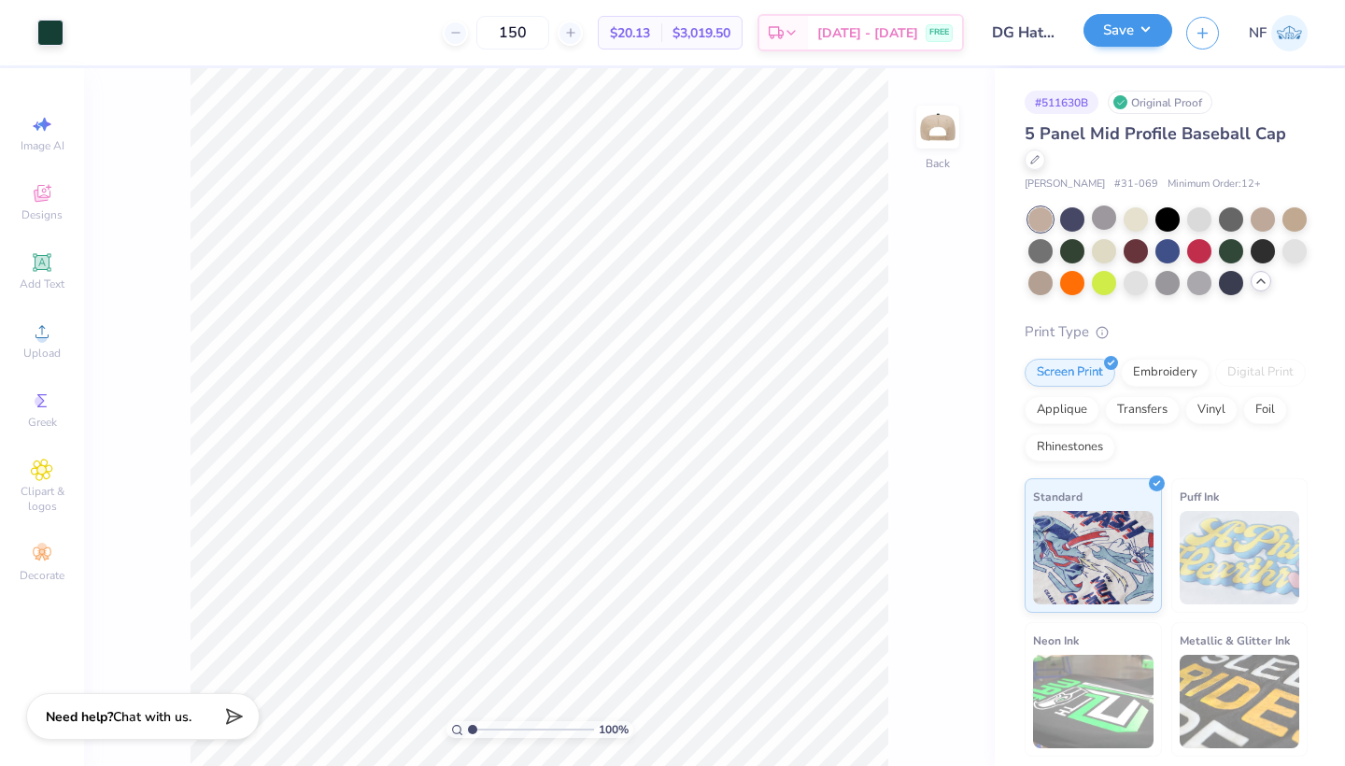
click at [1109, 31] on button "Save" at bounding box center [1127, 30] width 89 height 33
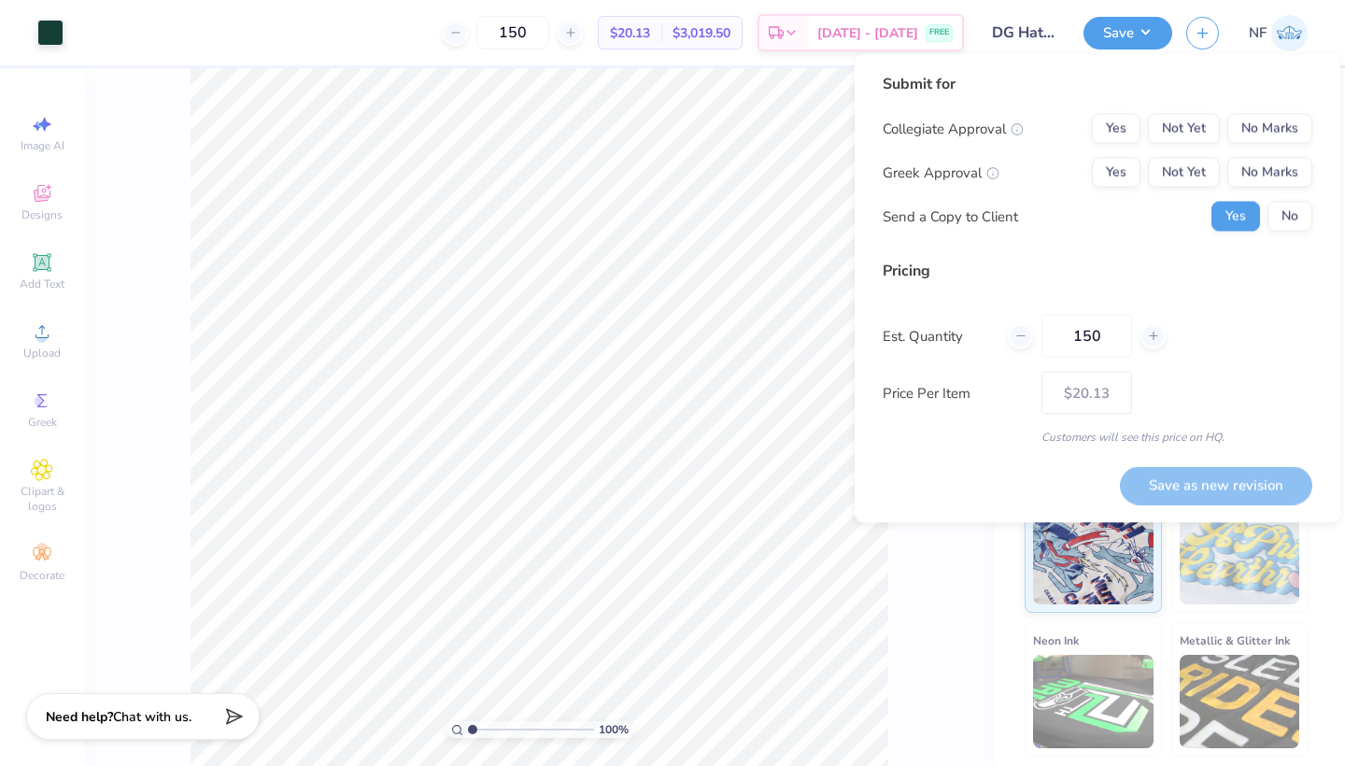
click at [1077, 395] on input "$20.13" at bounding box center [1086, 393] width 91 height 43
click at [1272, 178] on button "No Marks" at bounding box center [1269, 173] width 85 height 30
click at [1272, 122] on button "No Marks" at bounding box center [1269, 129] width 85 height 30
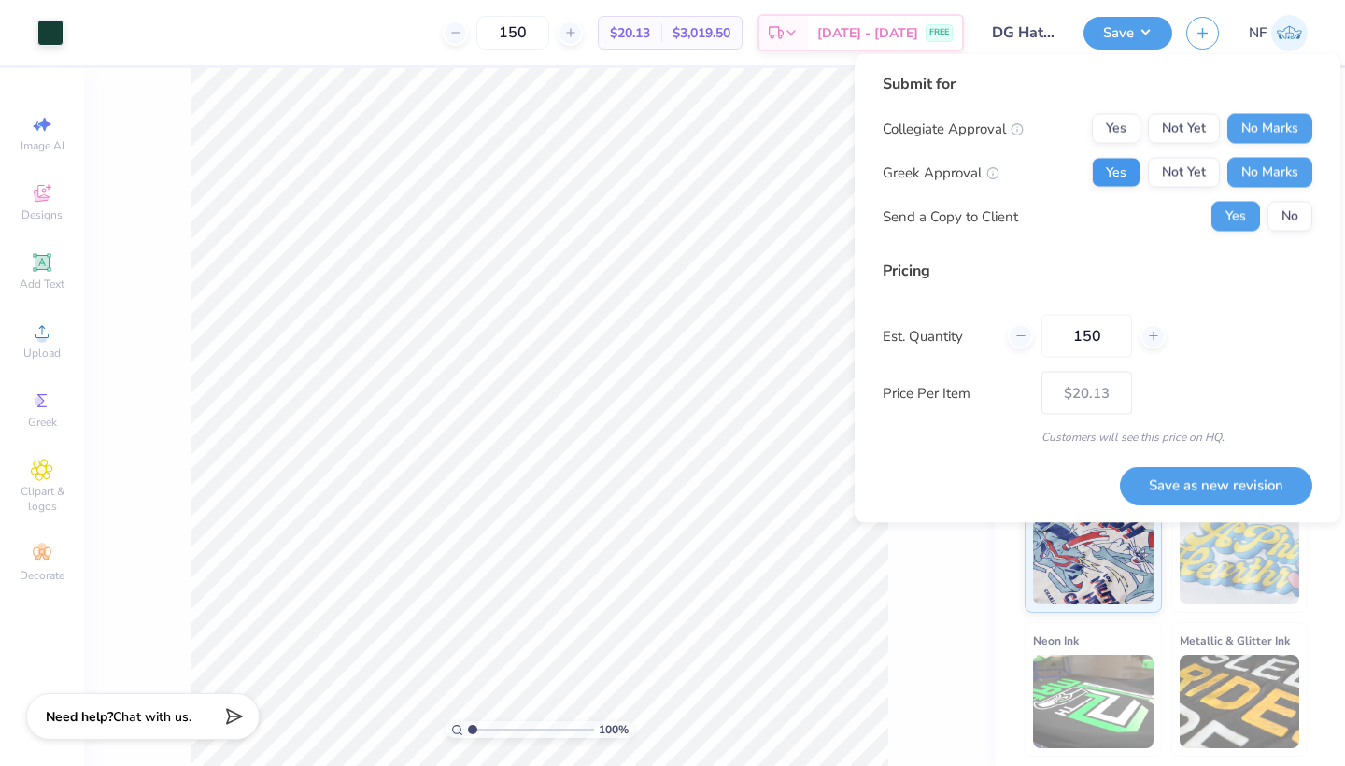
click at [1113, 165] on button "Yes" at bounding box center [1116, 173] width 49 height 30
click at [1201, 490] on button "Save as new revision" at bounding box center [1216, 485] width 192 height 38
type input "– –"
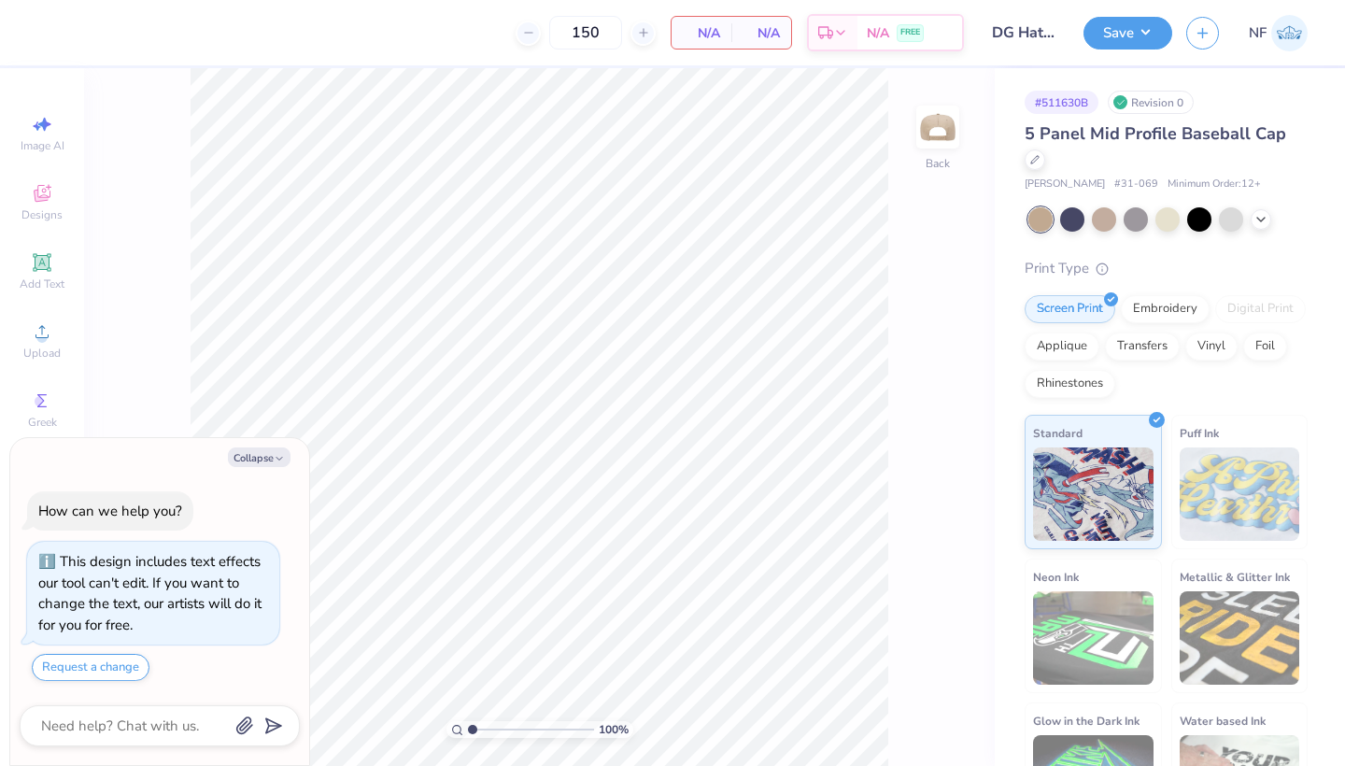
type textarea "x"
